Goal: Contribute content: Add original content to the website for others to see

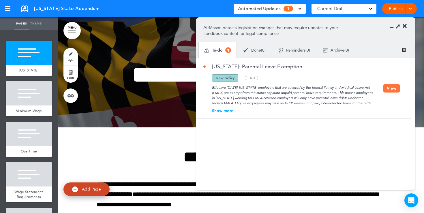
click at [394, 10] on link "Publish" at bounding box center [396, 8] width 18 height 11
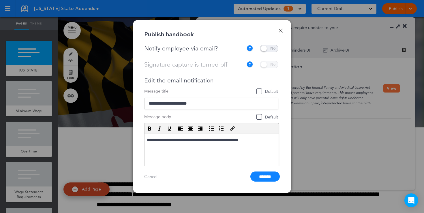
click at [282, 30] on link "Done" at bounding box center [281, 31] width 4 height 4
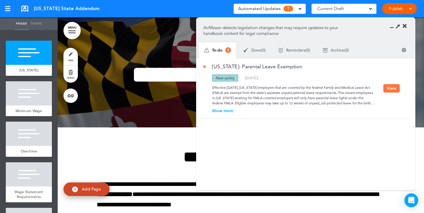
click at [406, 24] on icon at bounding box center [405, 26] width 4 height 6
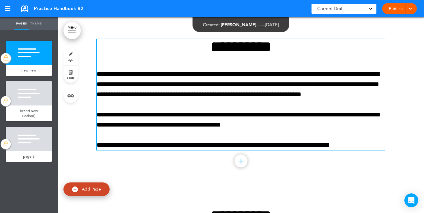
click at [356, 146] on p "**********" at bounding box center [241, 145] width 289 height 10
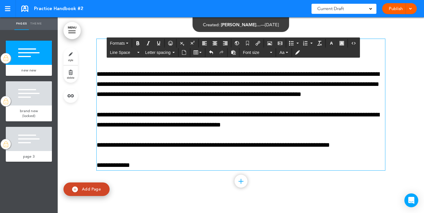
click at [392, 13] on div "Publish Publish Preview Draft" at bounding box center [400, 8] width 35 height 11
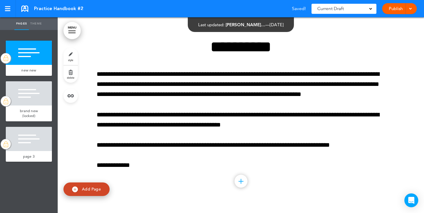
click at [395, 9] on link "Publish" at bounding box center [396, 8] width 18 height 11
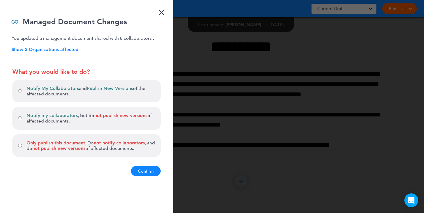
click at [146, 172] on button "Confirm" at bounding box center [146, 171] width 30 height 10
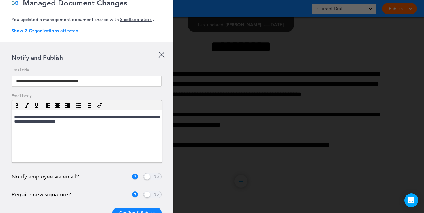
scroll to position [36, 0]
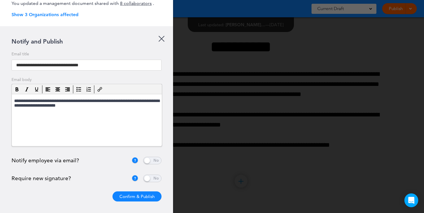
click at [152, 161] on span at bounding box center [152, 161] width 18 height 8
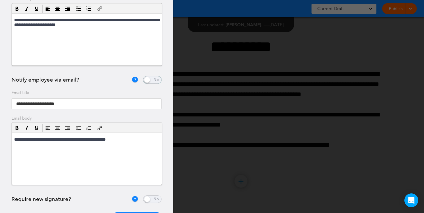
scroll to position [138, 0]
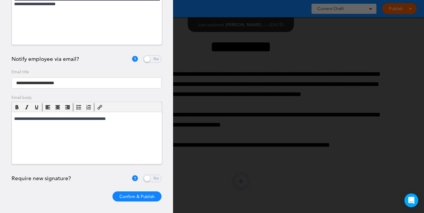
click at [153, 181] on span at bounding box center [152, 179] width 18 height 8
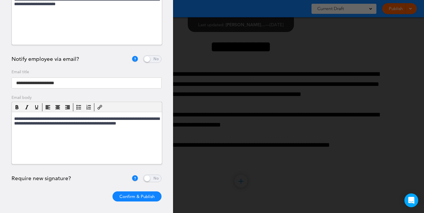
click at [143, 198] on button "Confirm & Publish" at bounding box center [137, 197] width 49 height 10
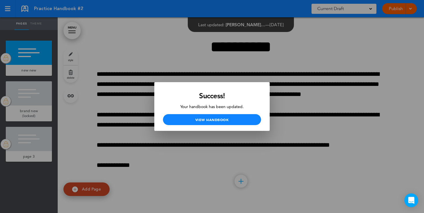
click at [304, 78] on div at bounding box center [212, 106] width 424 height 213
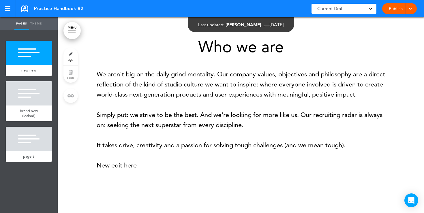
click at [69, 54] on link "style" at bounding box center [71, 56] width 14 height 17
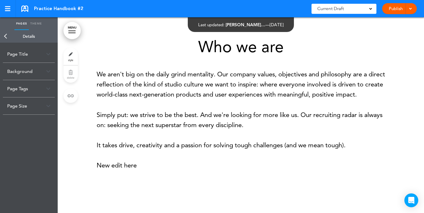
click at [128, 131] on div "Who we are We aren't big on the daily grind mentality. Our company values, obje…" at bounding box center [241, 105] width 289 height 132
click at [130, 120] on p "Simply put: we strive to be the best. And we're looking for more like us. Our r…" at bounding box center [241, 120] width 289 height 20
drag, startPoint x: 131, startPoint y: 126, endPoint x: 160, endPoint y: 128, distance: 28.9
click at [160, 128] on p "Simply put: we strive to be the best. And we're looking for more like us. Our r…" at bounding box center [241, 120] width 289 height 20
click at [152, 153] on div "Who we are We aren't big on the daily grind mentality. Our company values, obje…" at bounding box center [241, 105] width 289 height 132
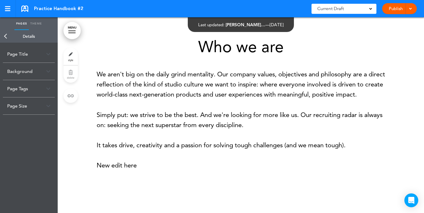
click at [47, 70] on div "Background" at bounding box center [29, 71] width 52 height 17
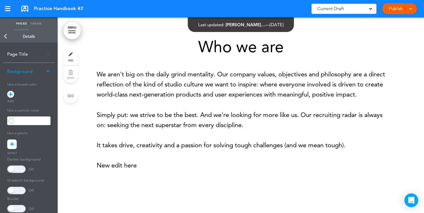
click at [11, 121] on span at bounding box center [11, 120] width 5 height 5
click at [12, 121] on span at bounding box center [11, 120] width 5 height 5
click at [10, 141] on icon at bounding box center [12, 145] width 4 height 10
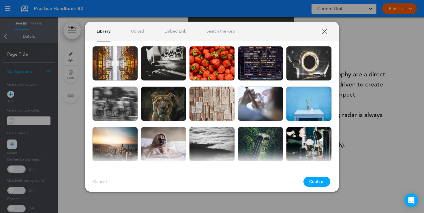
scroll to position [68, 0]
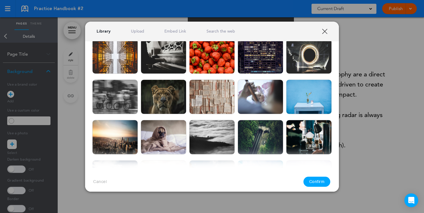
click at [309, 97] on img at bounding box center [309, 97] width 46 height 35
click at [318, 181] on button "Confirm" at bounding box center [317, 182] width 27 height 10
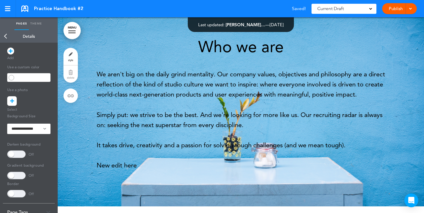
scroll to position [47, 0]
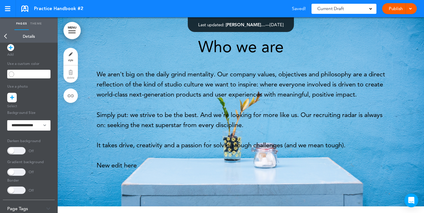
click at [14, 151] on span at bounding box center [16, 151] width 18 height 8
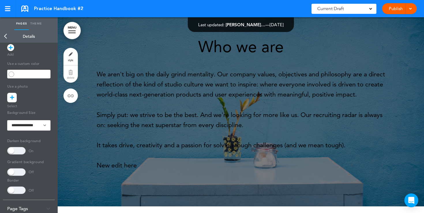
click at [5, 37] on link "Back" at bounding box center [6, 36] width 12 height 13
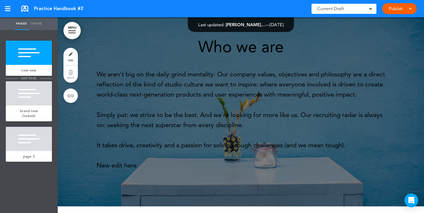
click at [27, 78] on span "add page" at bounding box center [29, 79] width 22 height 4
type input "********"
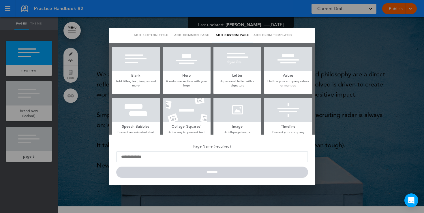
click at [145, 71] on h5 "Blank" at bounding box center [136, 75] width 48 height 8
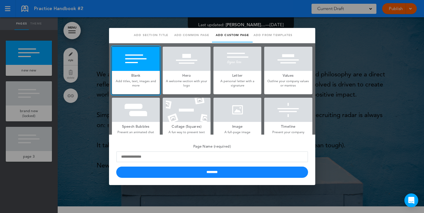
click at [96, 66] on div at bounding box center [212, 106] width 424 height 213
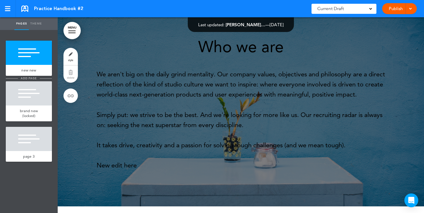
click at [32, 79] on span "add page" at bounding box center [29, 79] width 22 height 4
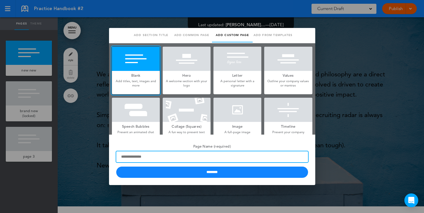
click at [150, 159] on input "Page Name (required)" at bounding box center [212, 157] width 192 height 11
type input "*********"
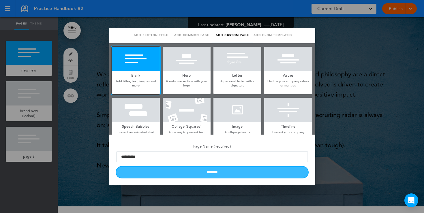
click at [183, 174] on input "********" at bounding box center [212, 172] width 192 height 11
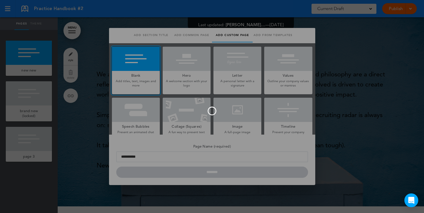
click at [32, 80] on div at bounding box center [212, 106] width 424 height 213
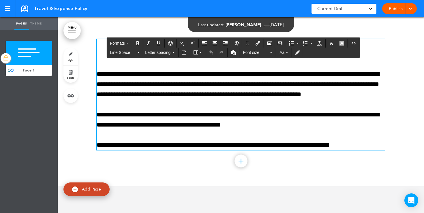
click at [352, 144] on p "**********" at bounding box center [241, 145] width 289 height 10
